Goal: Task Accomplishment & Management: Manage account settings

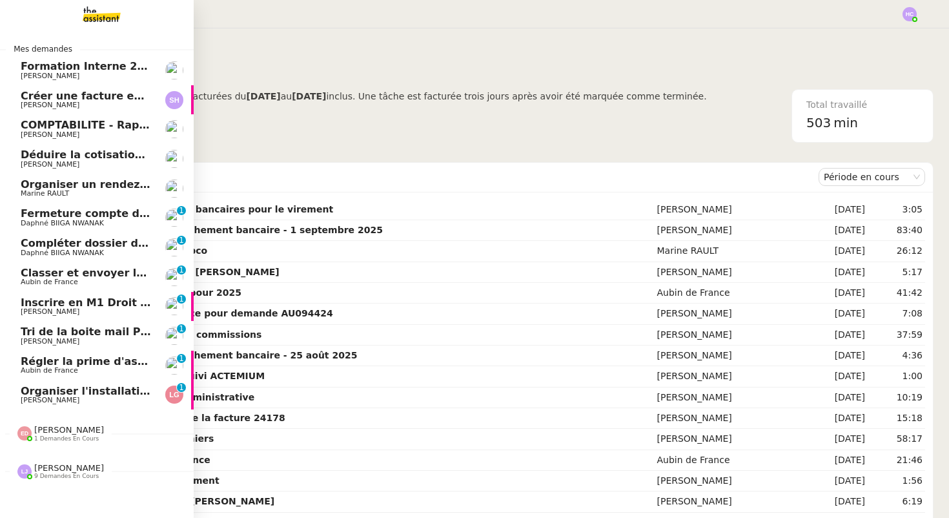
click at [101, 182] on span "Organiser un rendez-vous sur site" at bounding box center [120, 184] width 198 height 12
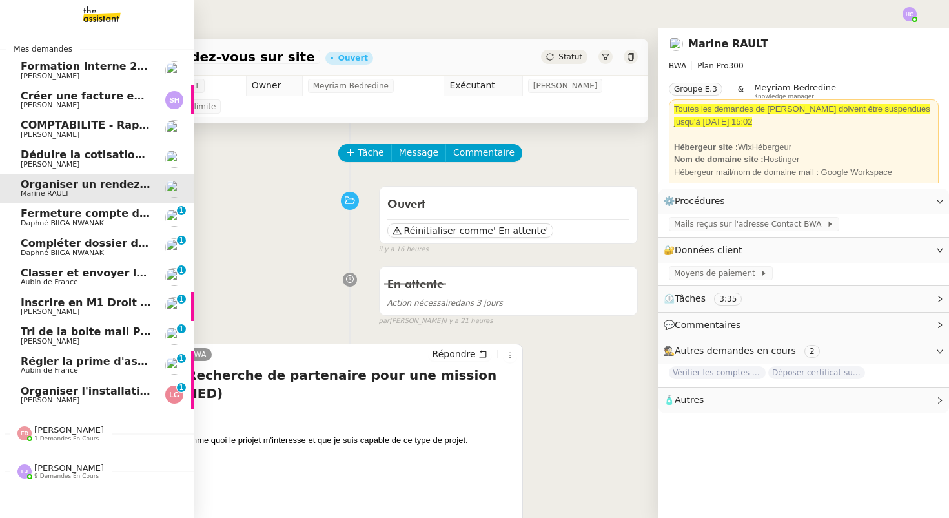
click at [51, 211] on span "Fermeture compte domiciliation Kandbaz" at bounding box center [141, 213] width 241 height 12
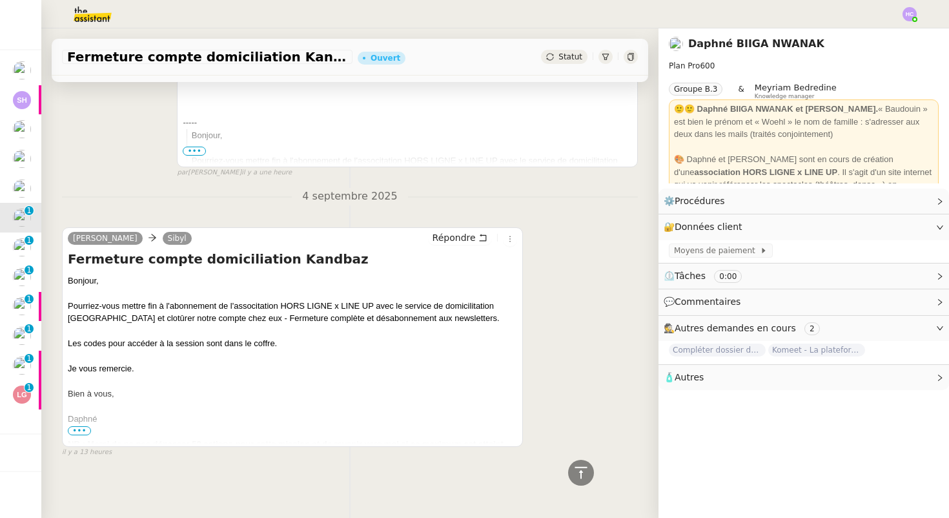
scroll to position [331, 0]
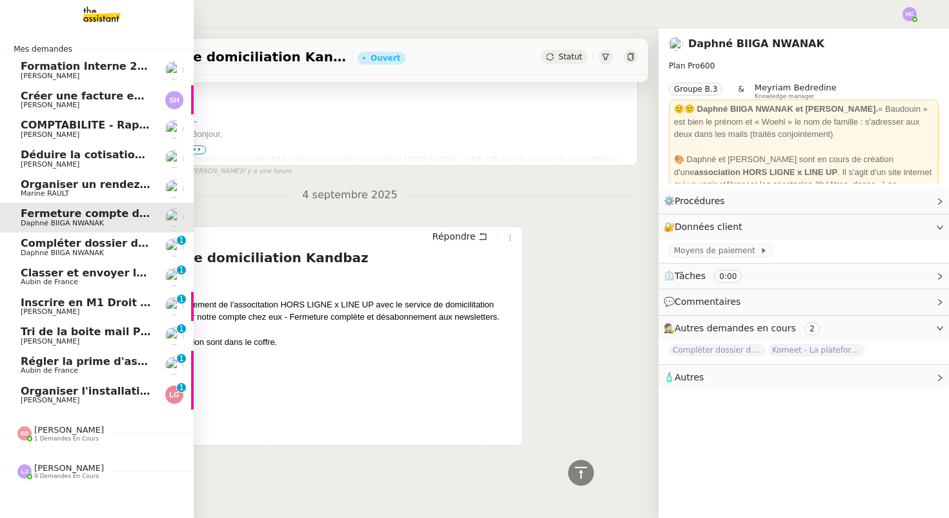
click at [45, 247] on span "Compléter dossier domiciliation asso sur Se Domicilier" at bounding box center [180, 243] width 318 height 12
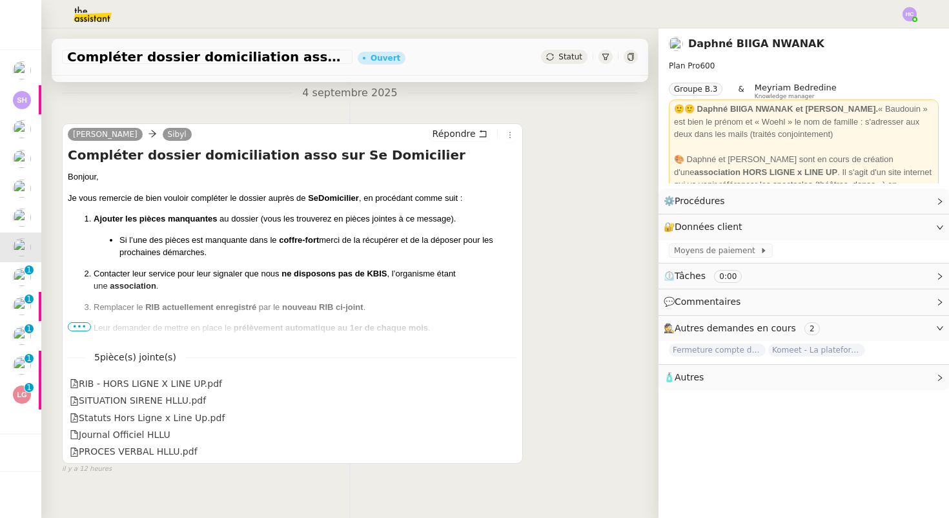
scroll to position [194, 0]
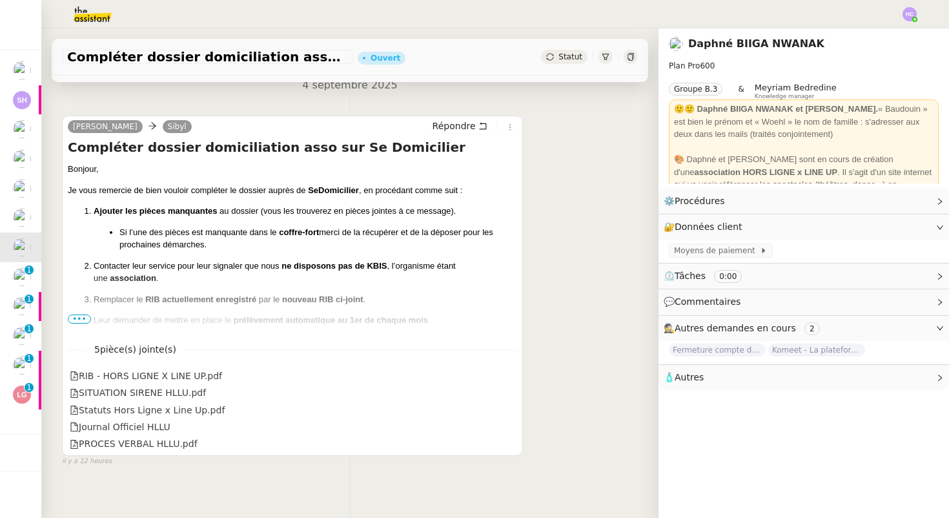
click at [79, 316] on span "•••" at bounding box center [79, 318] width 23 height 9
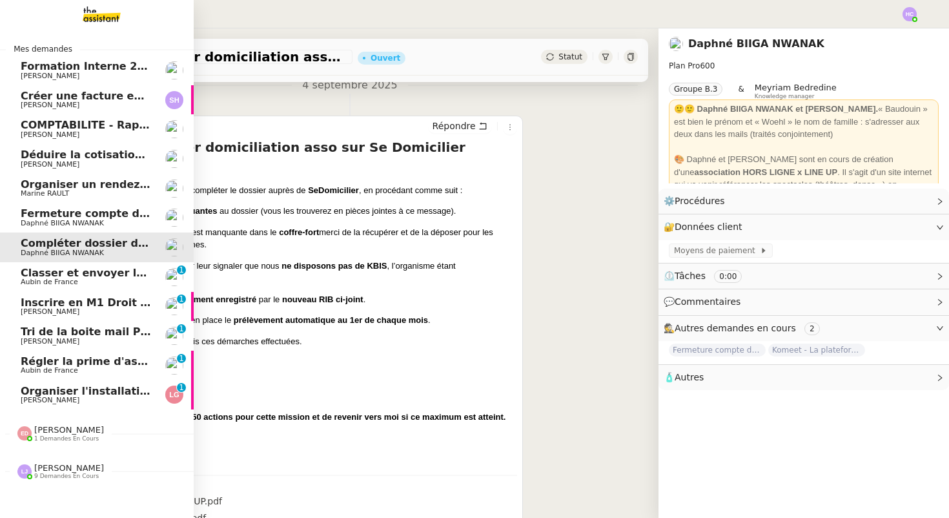
click at [39, 279] on span "Aubin de France" at bounding box center [49, 282] width 57 height 8
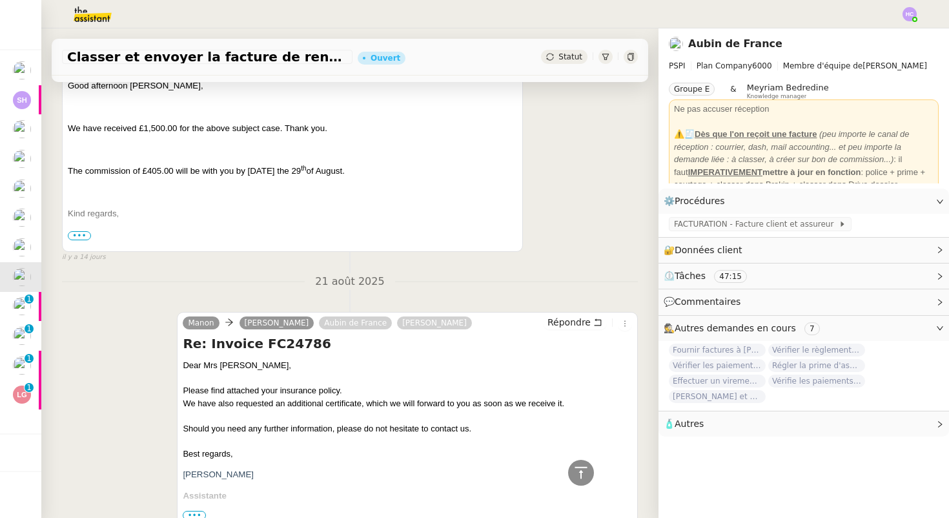
scroll to position [510, 0]
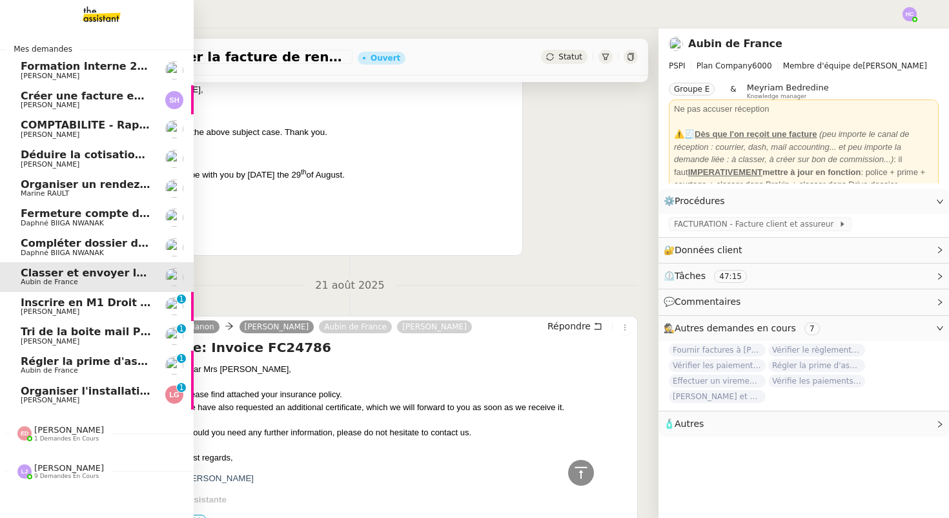
click at [46, 303] on span "Inscrire en M1 Droit des affaires" at bounding box center [115, 302] width 188 height 12
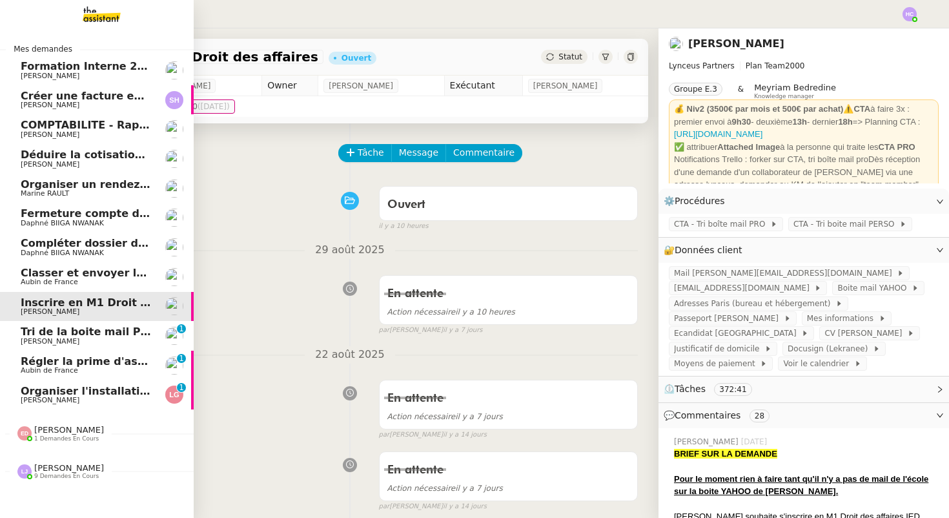
click at [53, 341] on span "[PERSON_NAME]" at bounding box center [50, 341] width 59 height 8
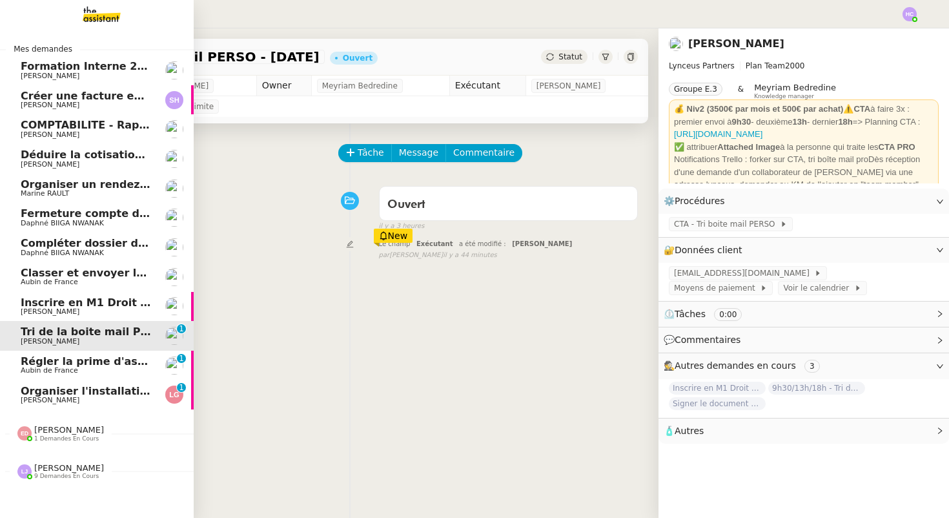
click at [56, 365] on span "Régler la prime d'assurance" at bounding box center [102, 361] width 163 height 12
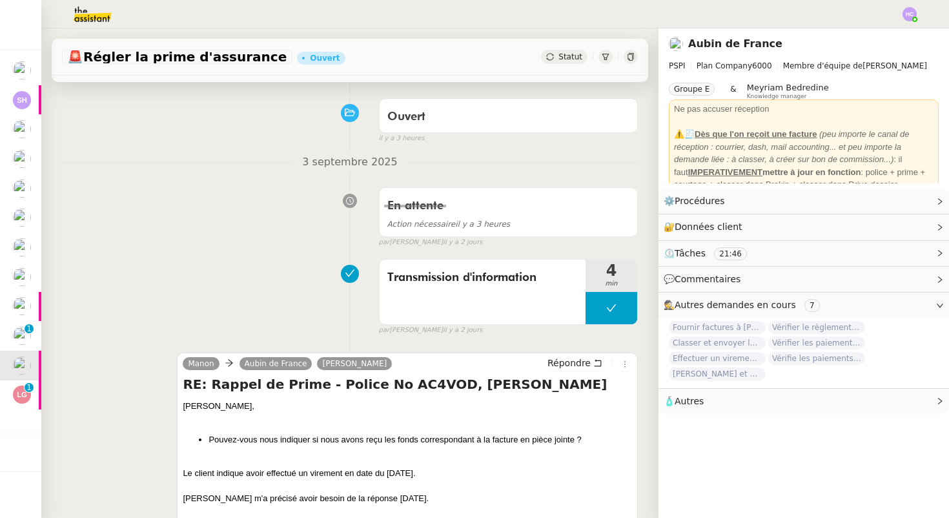
scroll to position [160, 0]
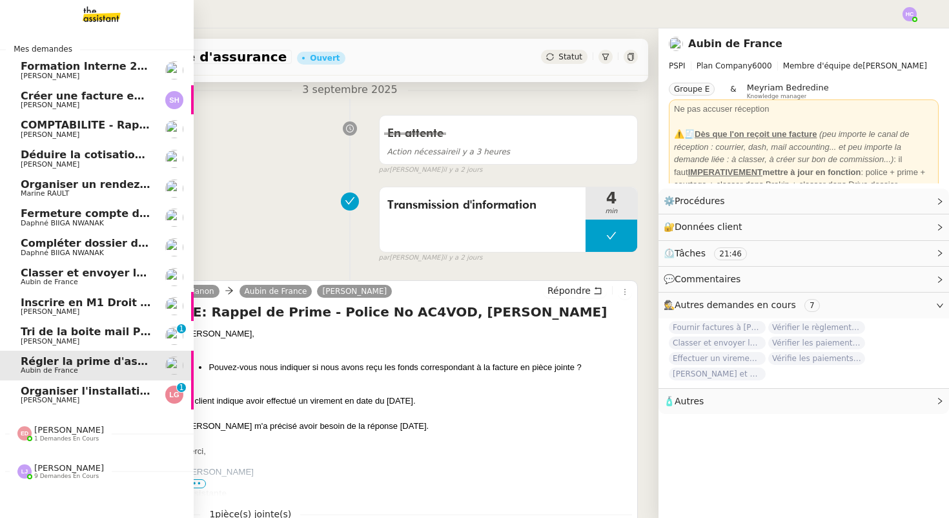
click at [68, 395] on span "Organiser l'installation de la fibre" at bounding box center [119, 391] width 196 height 12
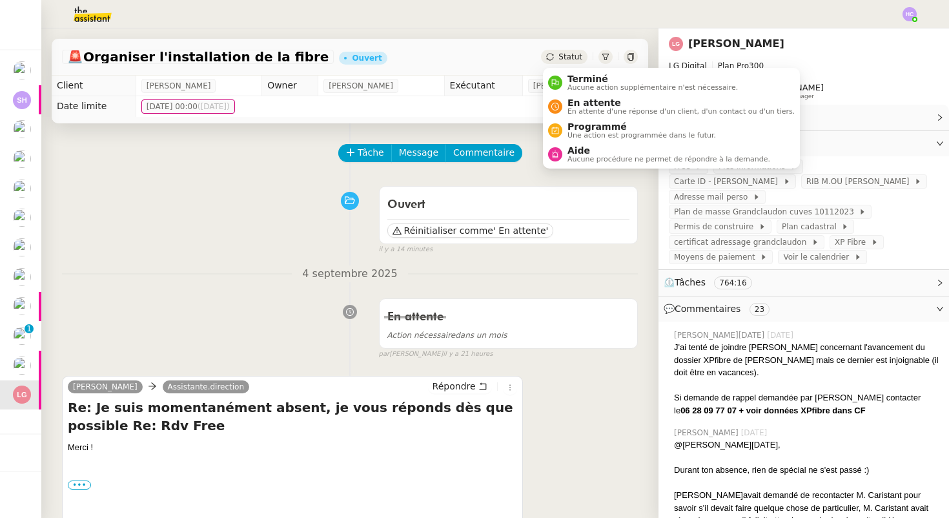
click at [576, 52] on div "Statut" at bounding box center [564, 57] width 46 height 14
click at [580, 100] on span "En attente" at bounding box center [681, 102] width 227 height 10
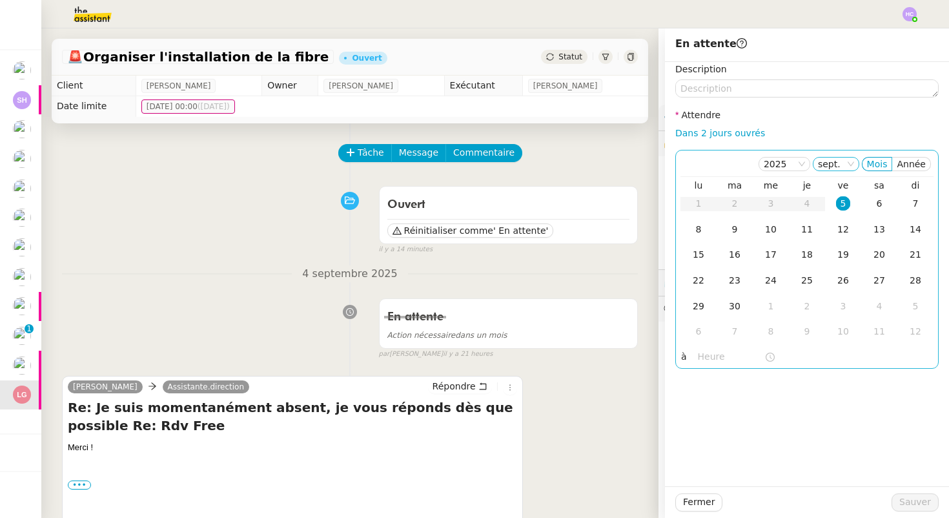
click at [844, 162] on nz-select-item "sept." at bounding box center [836, 164] width 36 height 13
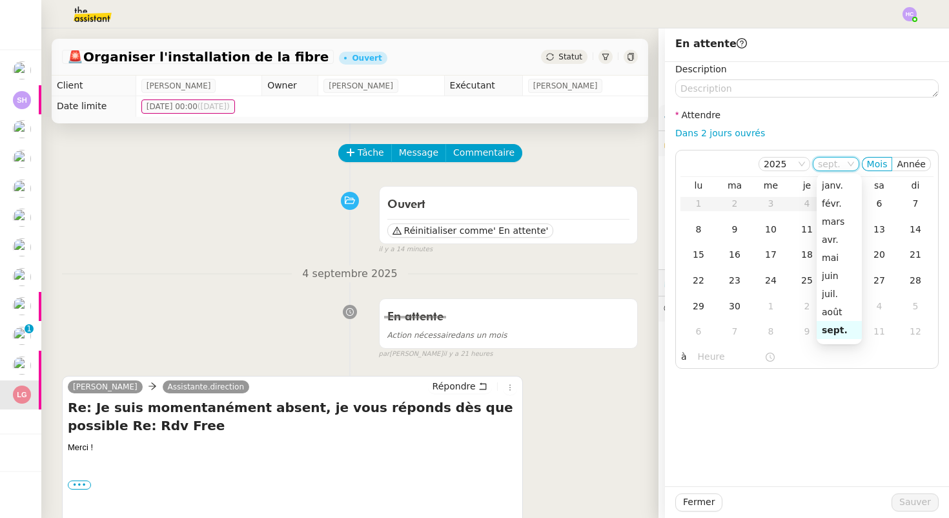
scroll to position [83, 0]
click at [735, 333] on div "7" at bounding box center [735, 331] width 14 height 14
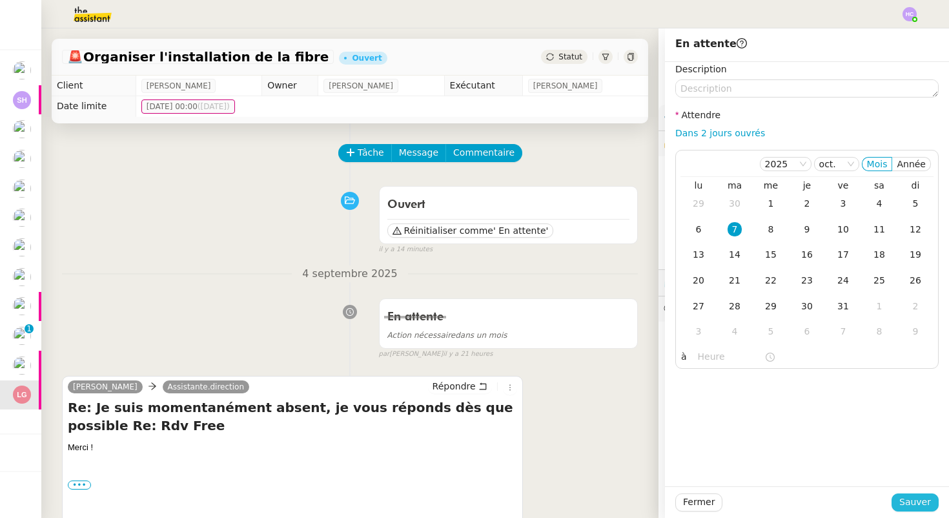
click at [916, 504] on span "Sauver" at bounding box center [915, 502] width 32 height 15
